Goal: Transaction & Acquisition: Download file/media

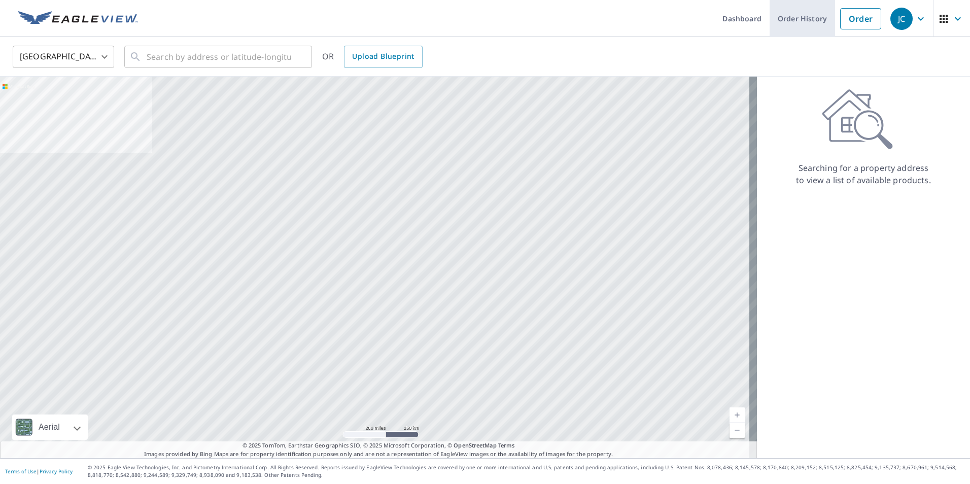
click at [811, 22] on link "Order History" at bounding box center [802, 18] width 65 height 37
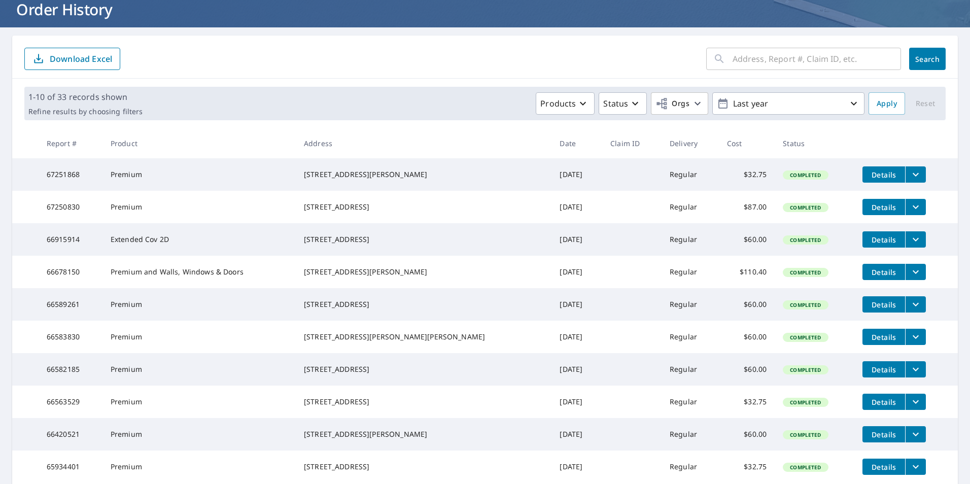
scroll to position [152, 0]
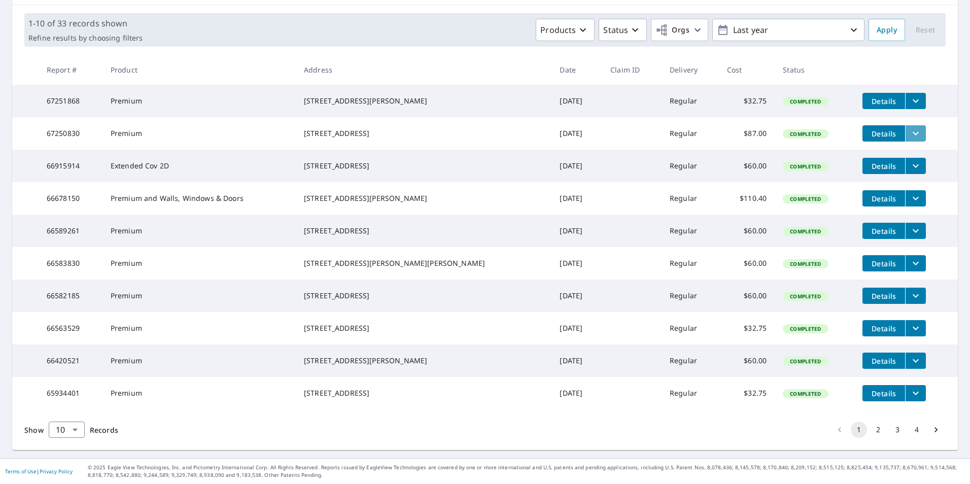
click at [910, 127] on icon "filesDropdownBtn-67250830" at bounding box center [916, 133] width 12 height 12
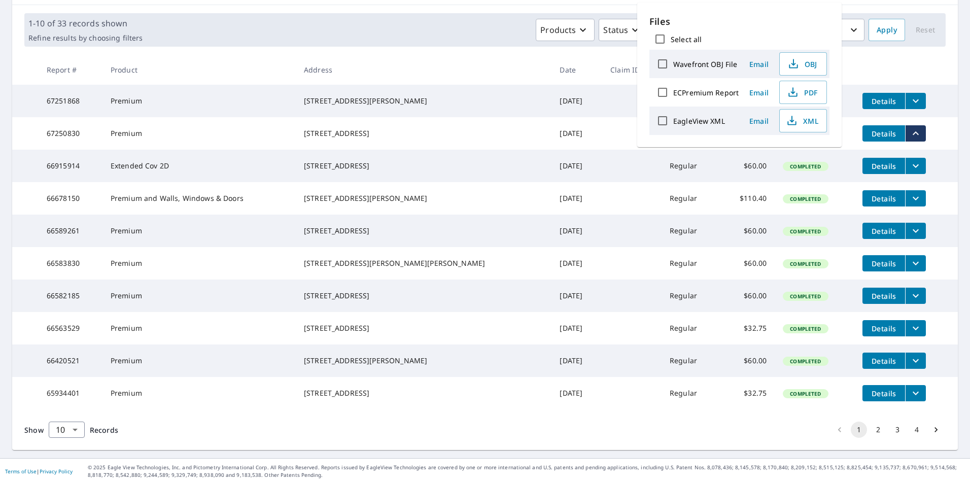
click at [660, 91] on input "ECPremium Report" at bounding box center [662, 92] width 21 height 21
checkbox input "true"
click at [814, 94] on span "PDF" at bounding box center [802, 92] width 32 height 12
click at [490, 19] on div "Products Status Orgs Last year" at bounding box center [506, 30] width 718 height 22
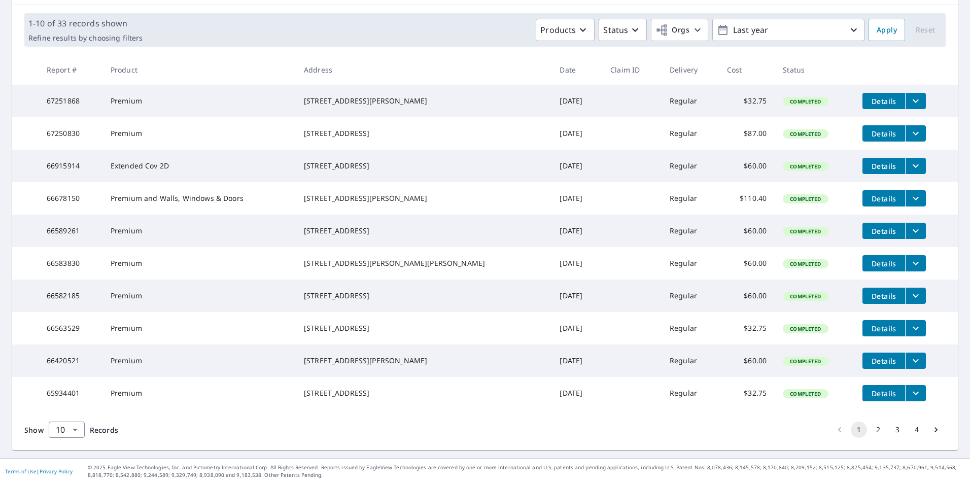
click at [910, 95] on icon "filesDropdownBtn-67251868" at bounding box center [916, 101] width 12 height 12
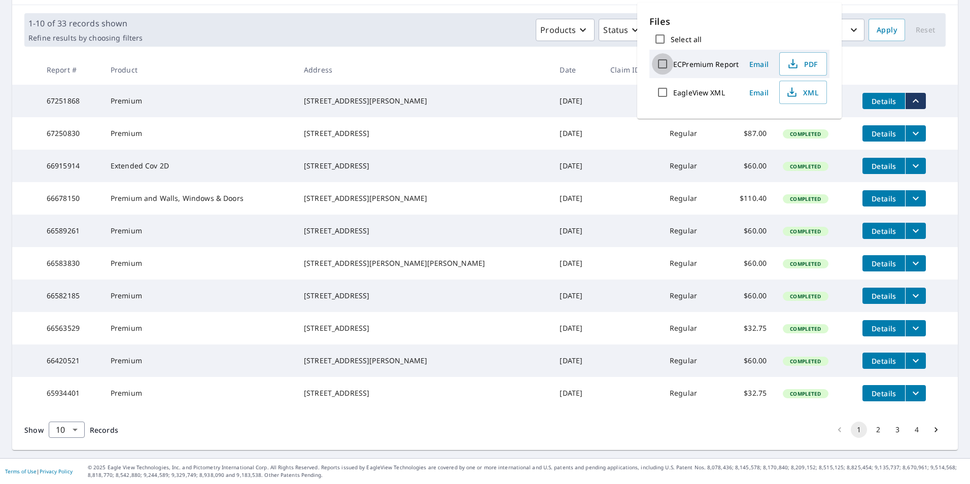
click at [661, 64] on input "ECPremium Report" at bounding box center [662, 63] width 21 height 21
checkbox input "true"
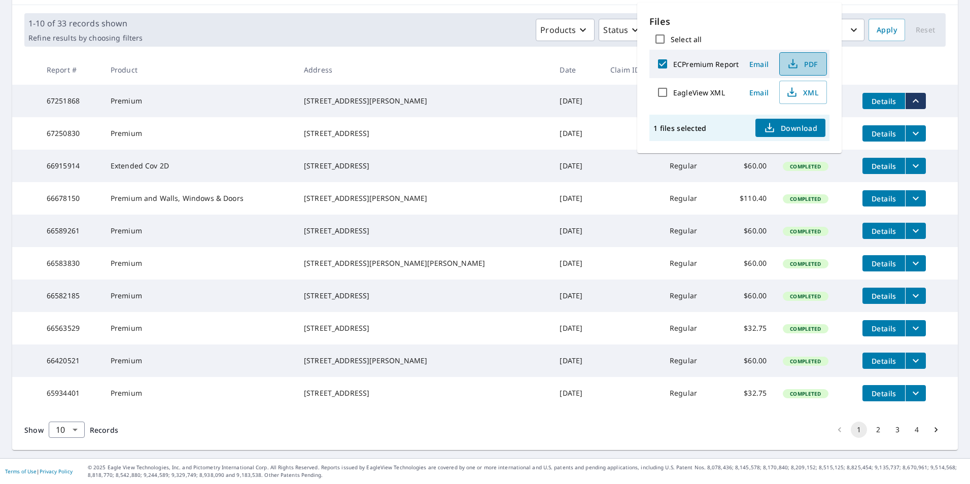
click at [809, 64] on span "PDF" at bounding box center [802, 64] width 32 height 12
click at [910, 55] on th at bounding box center [907, 70] width 104 height 30
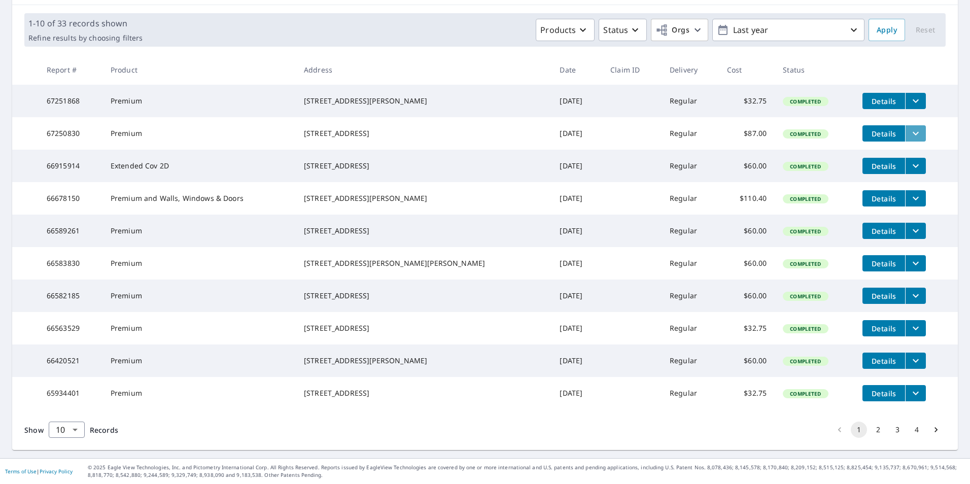
click at [910, 127] on icon "filesDropdownBtn-67250830" at bounding box center [916, 133] width 12 height 12
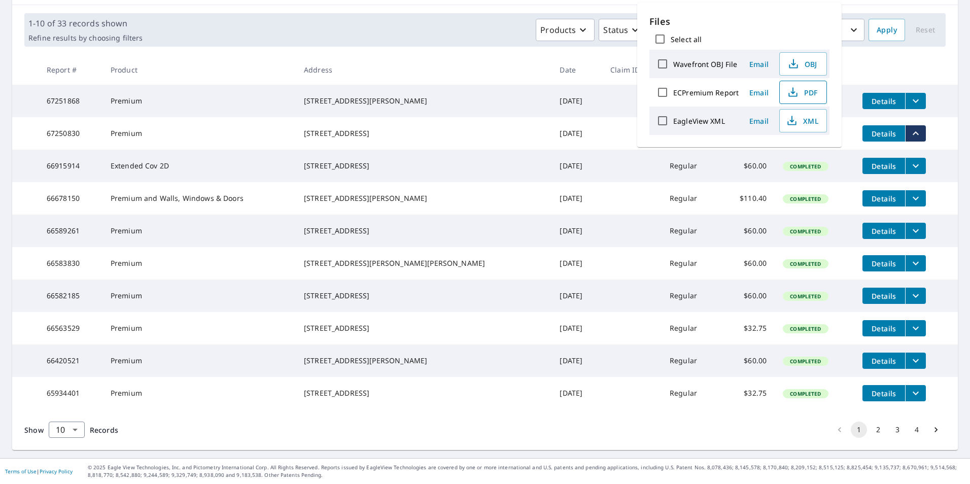
click at [814, 89] on span "PDF" at bounding box center [802, 92] width 32 height 12
click at [916, 56] on th at bounding box center [907, 70] width 104 height 30
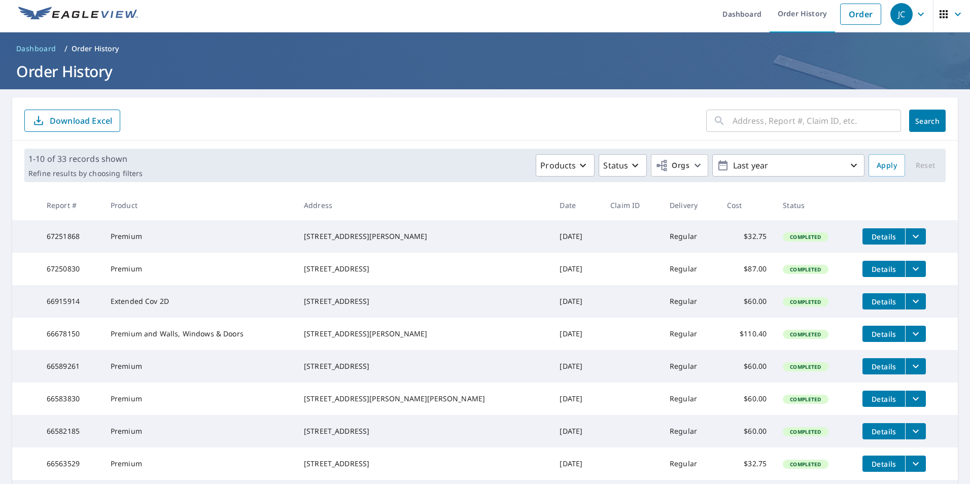
scroll to position [0, 0]
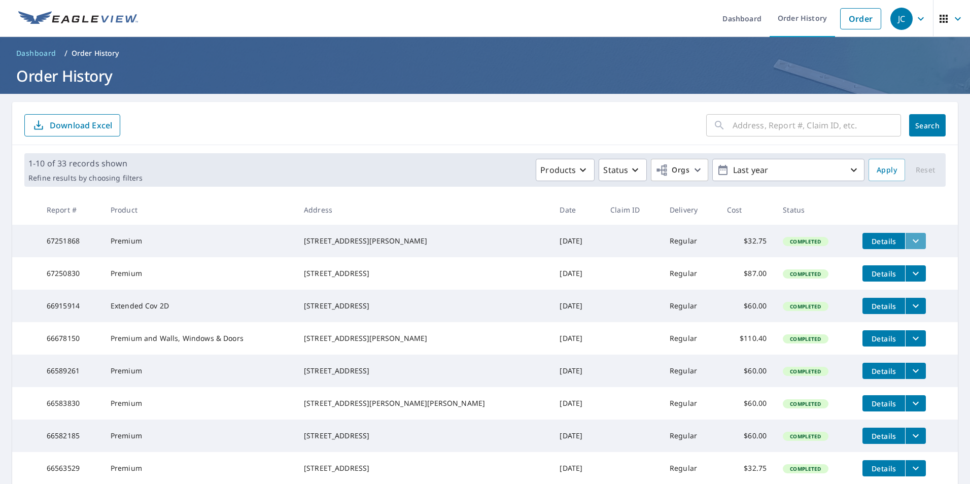
click at [910, 243] on icon "filesDropdownBtn-67251868" at bounding box center [916, 241] width 12 height 12
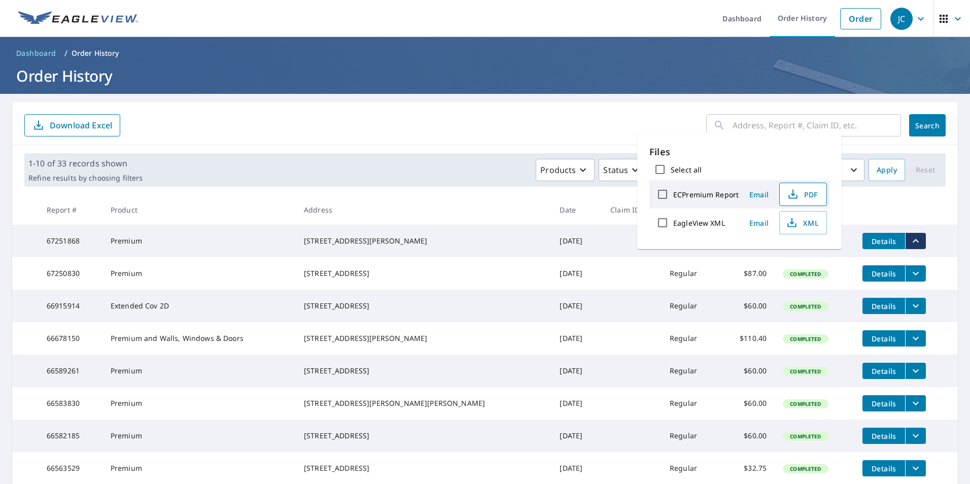
click at [805, 195] on span "PDF" at bounding box center [802, 194] width 32 height 12
